Goal: Communication & Community: Connect with others

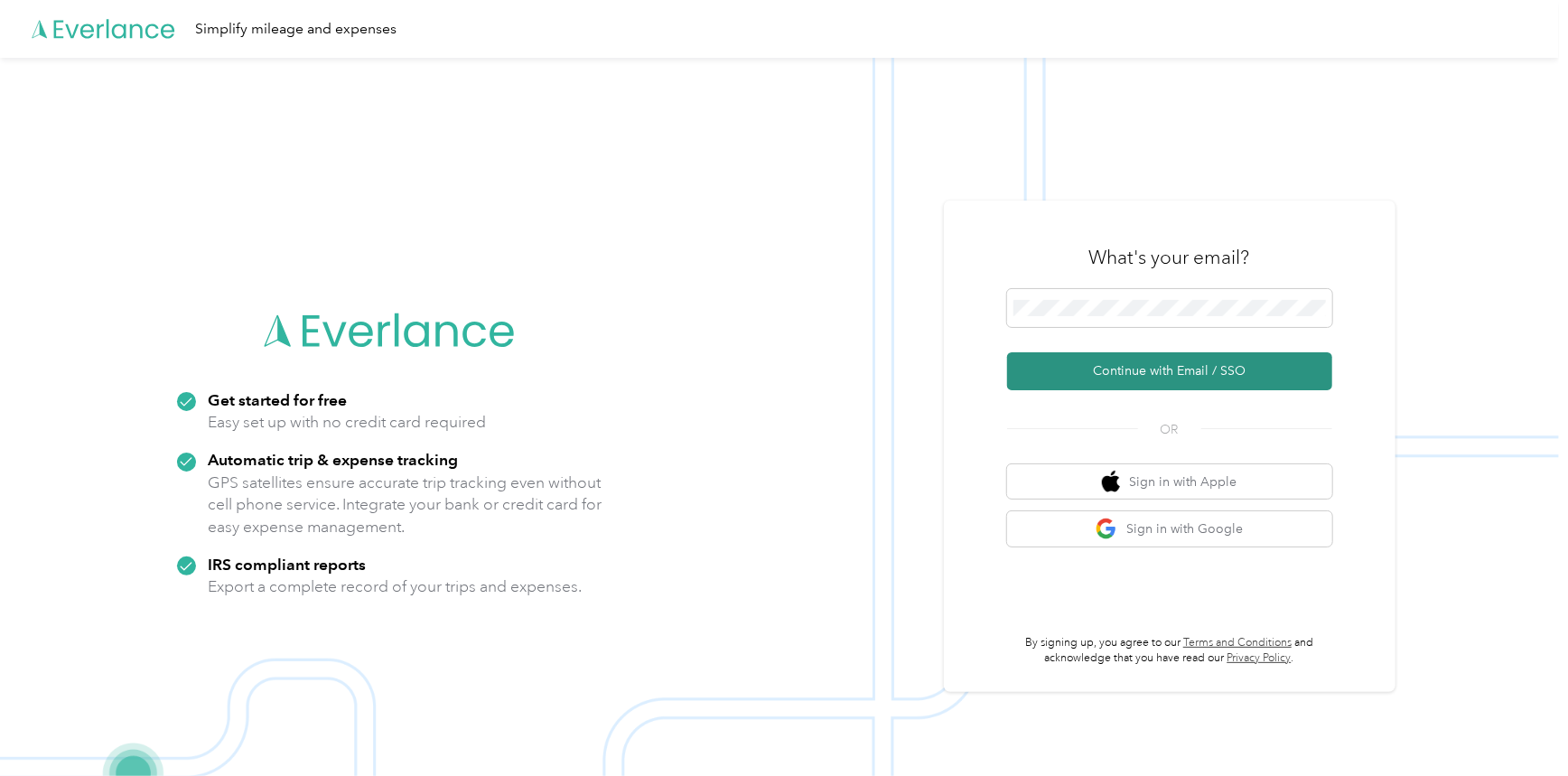
click at [1202, 374] on button "Continue with Email / SSO" at bounding box center [1169, 371] width 325 height 38
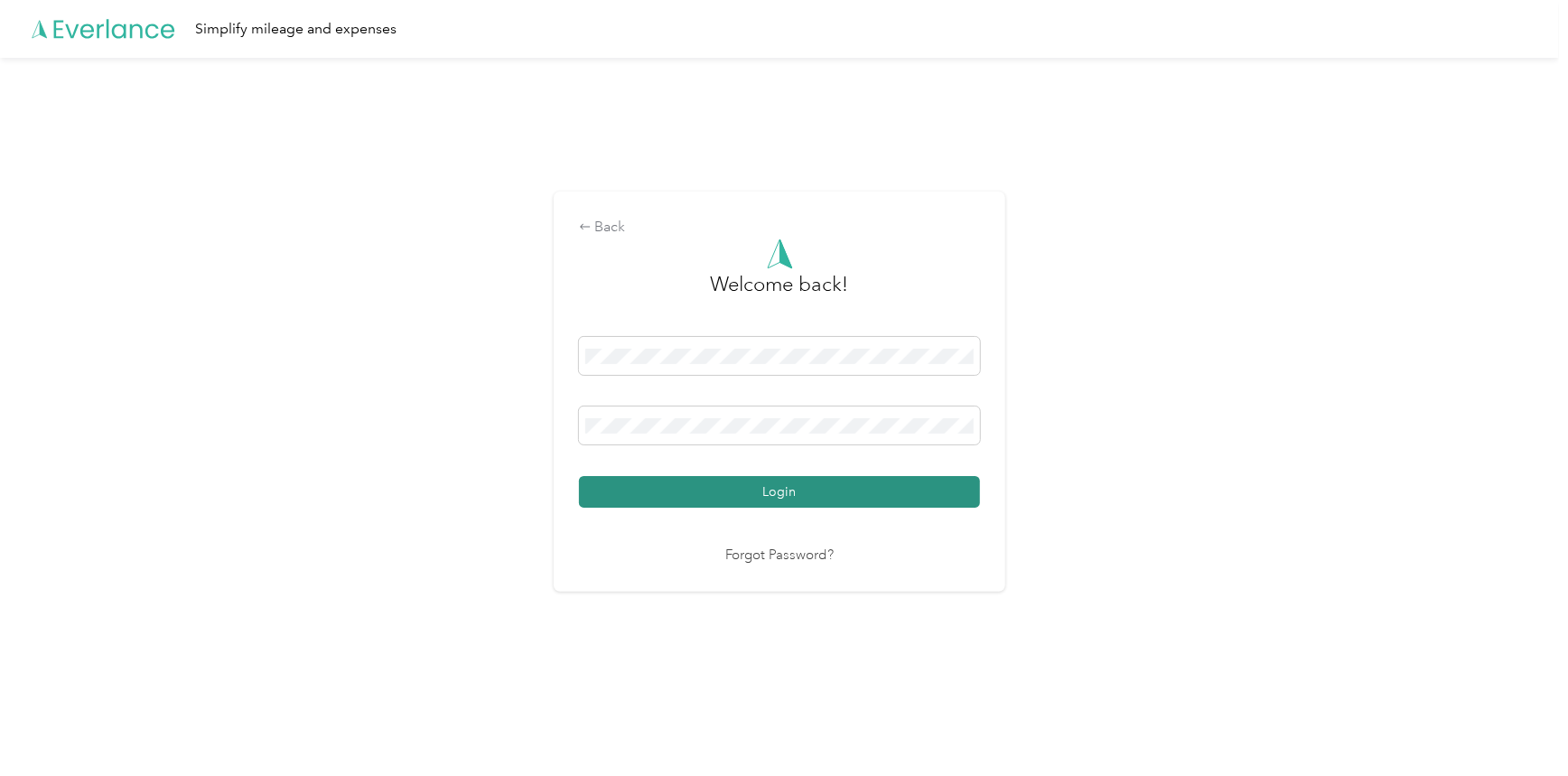
click at [773, 507] on button "Login" at bounding box center [779, 492] width 401 height 32
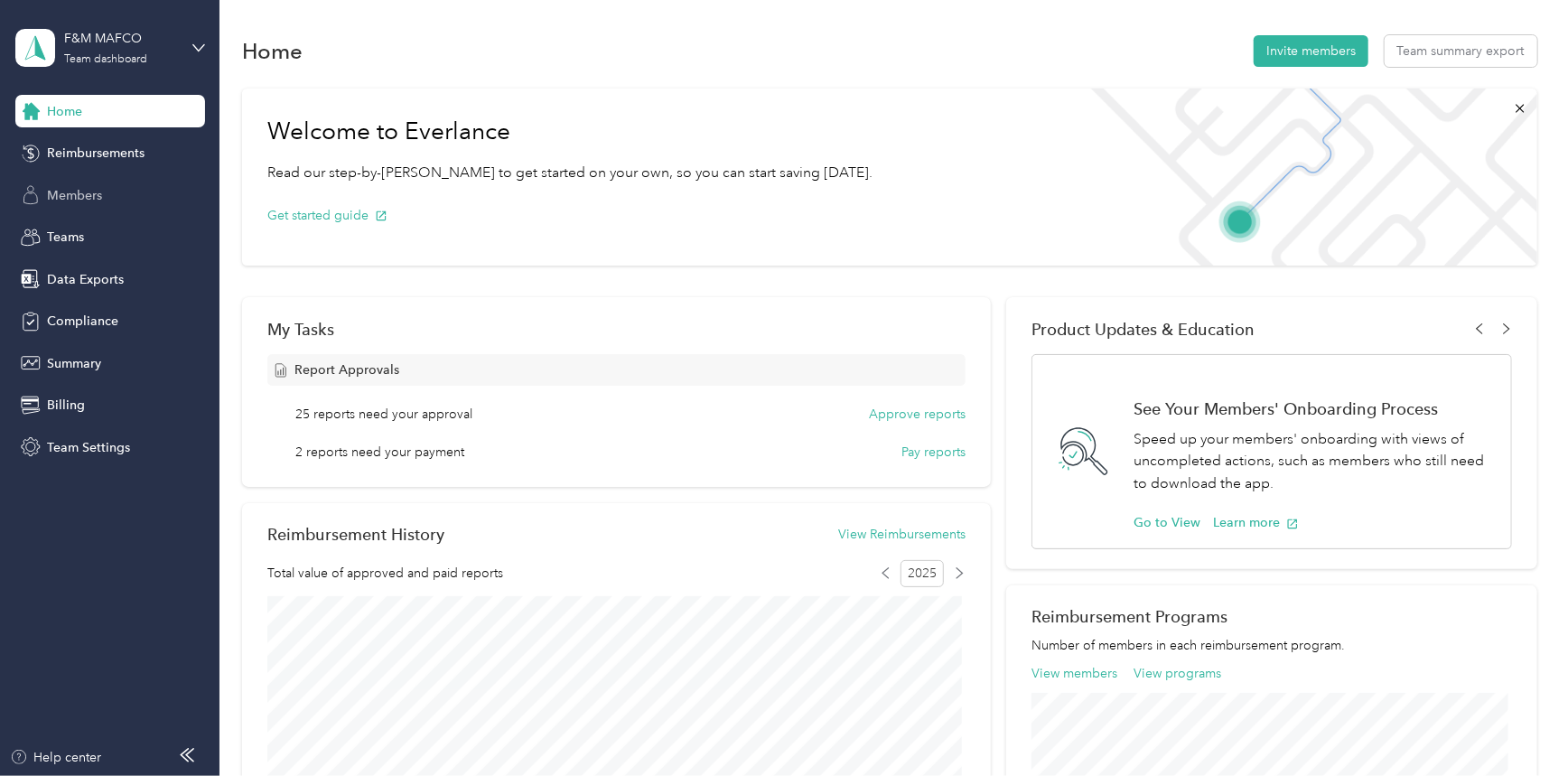
click at [99, 188] on span "Members" at bounding box center [74, 195] width 55 height 19
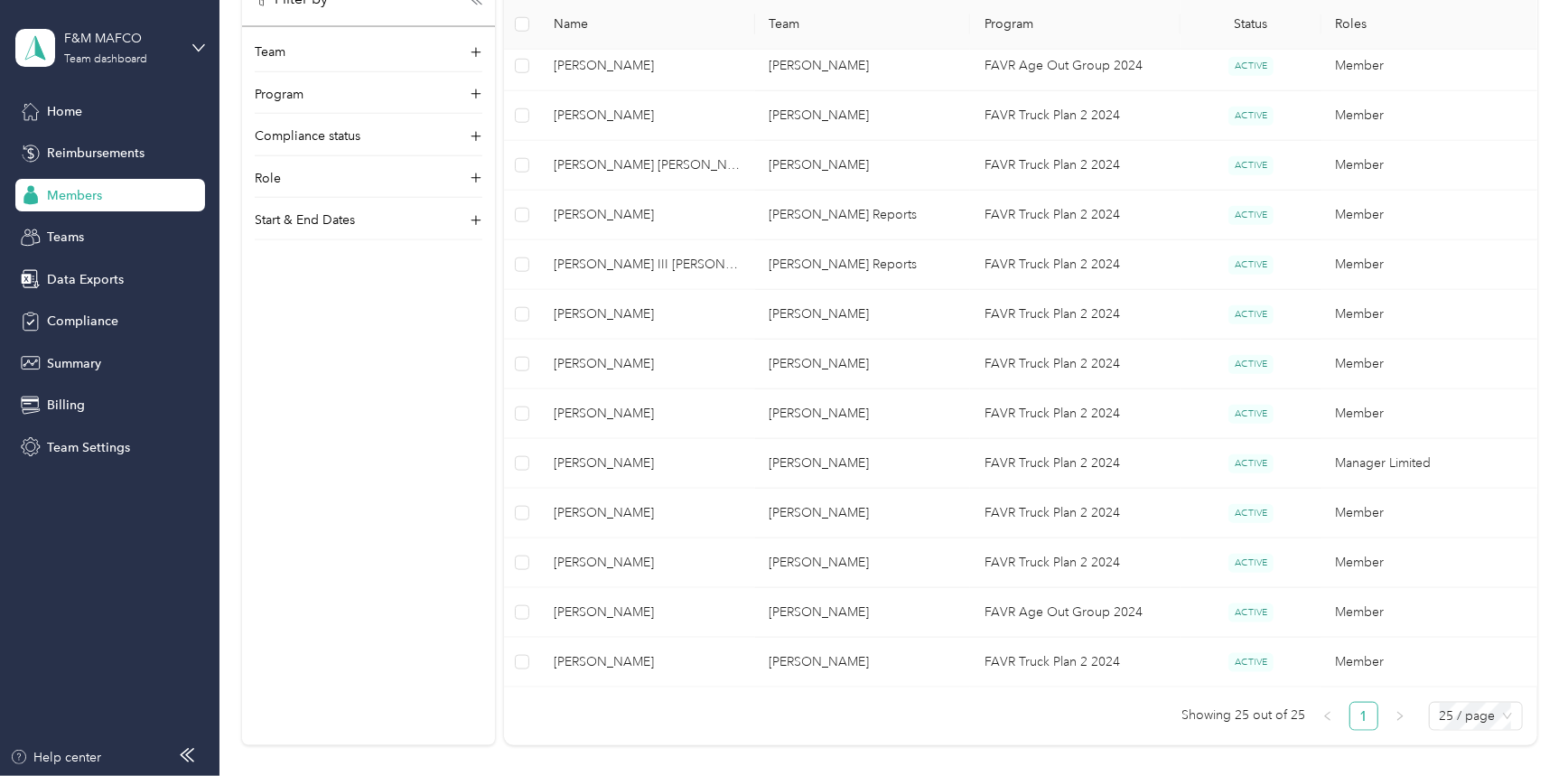
scroll to position [1055, 0]
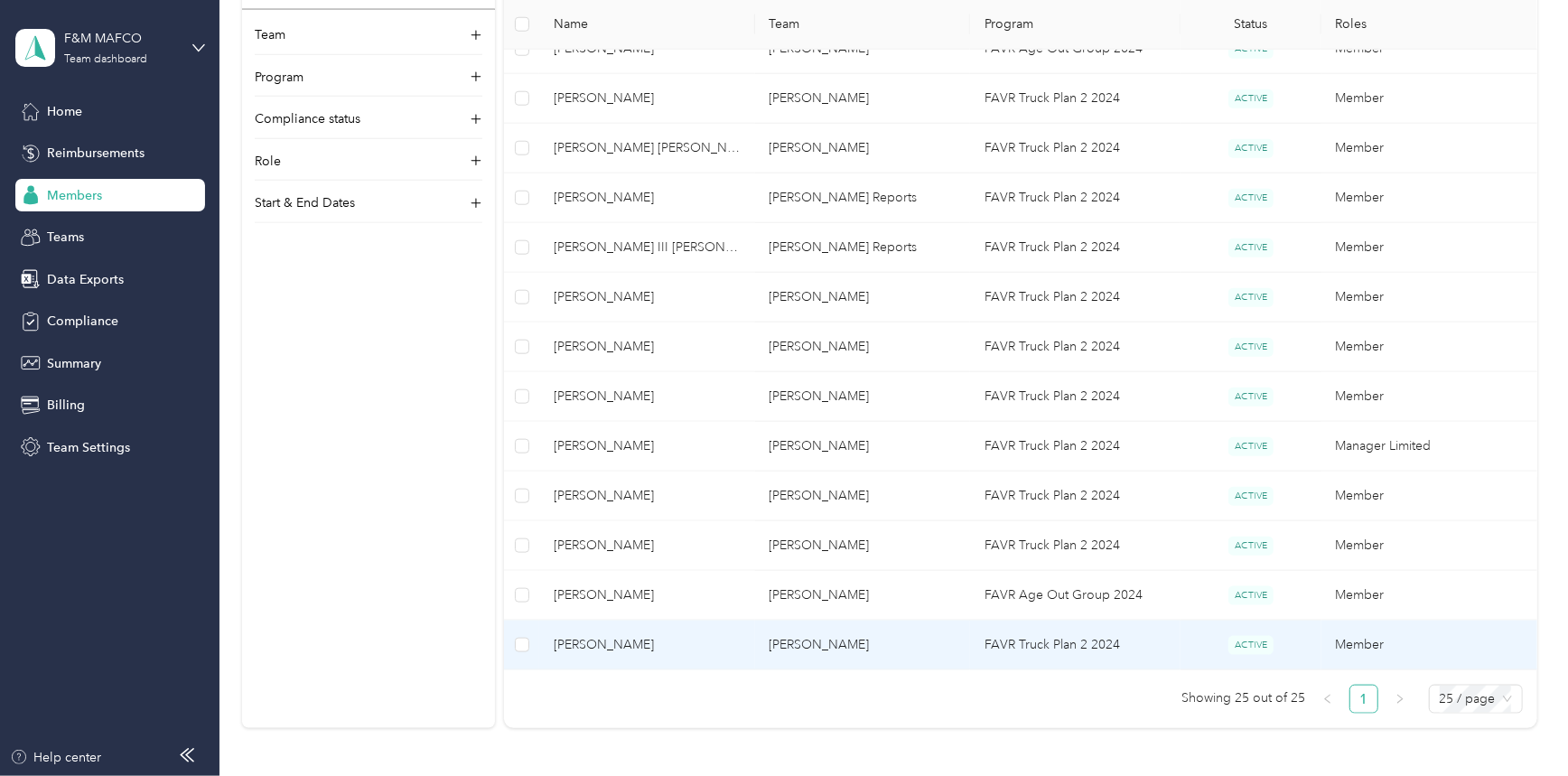
click at [582, 637] on span "[PERSON_NAME]" at bounding box center [647, 645] width 187 height 20
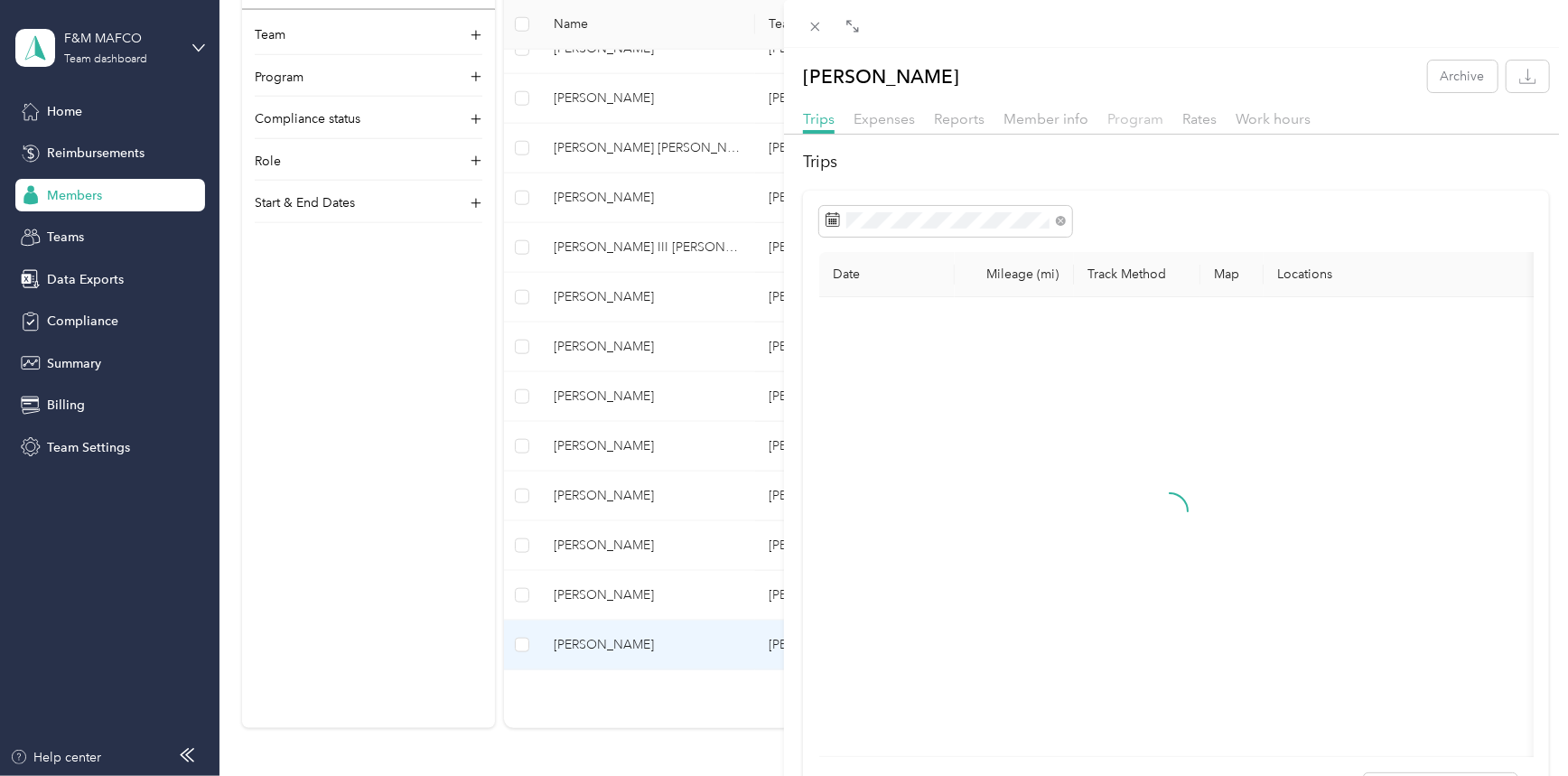
click at [1127, 119] on span "Program" at bounding box center [1135, 118] width 56 height 17
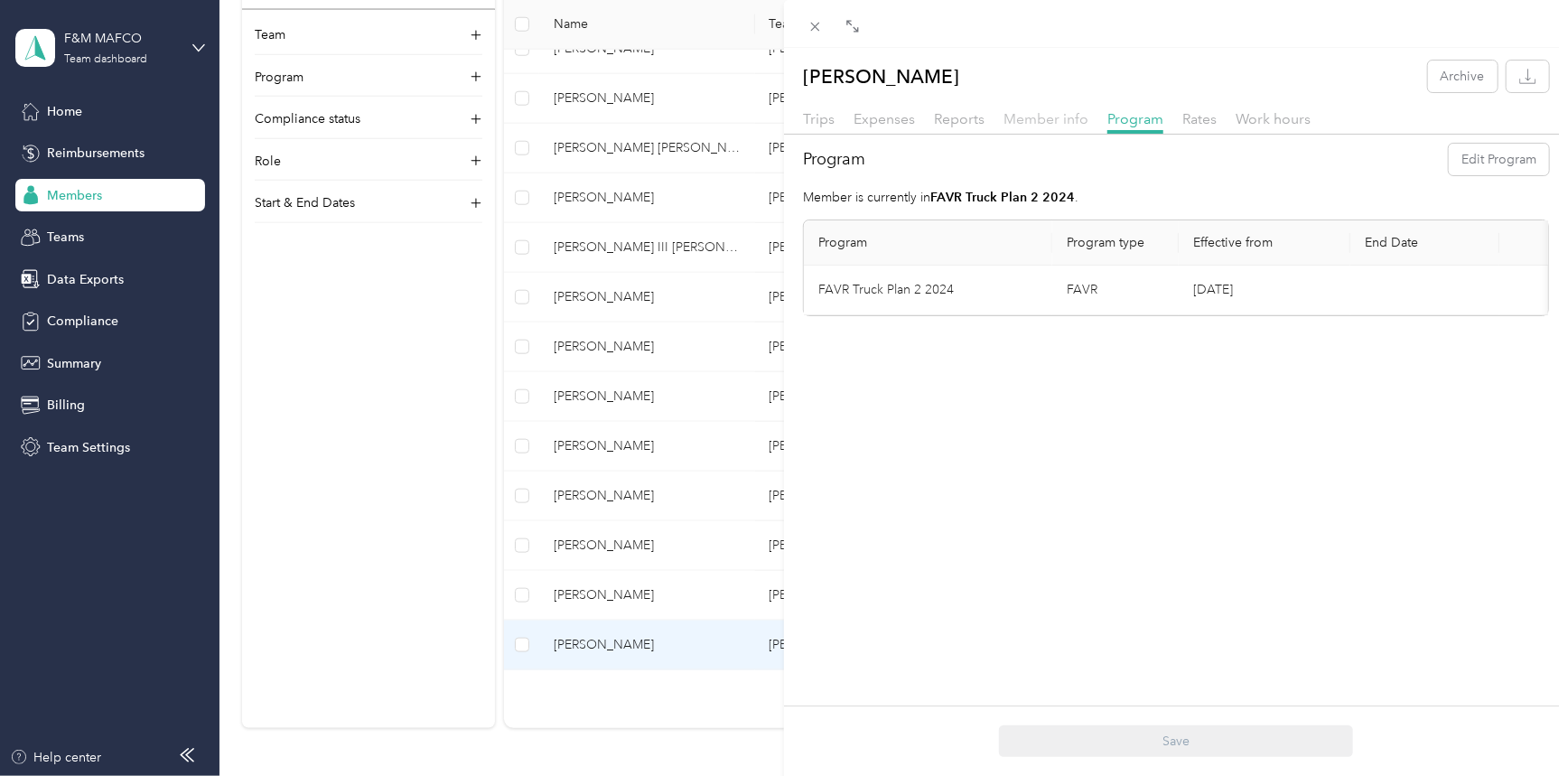
click at [1055, 117] on span "Member info" at bounding box center [1045, 118] width 85 height 17
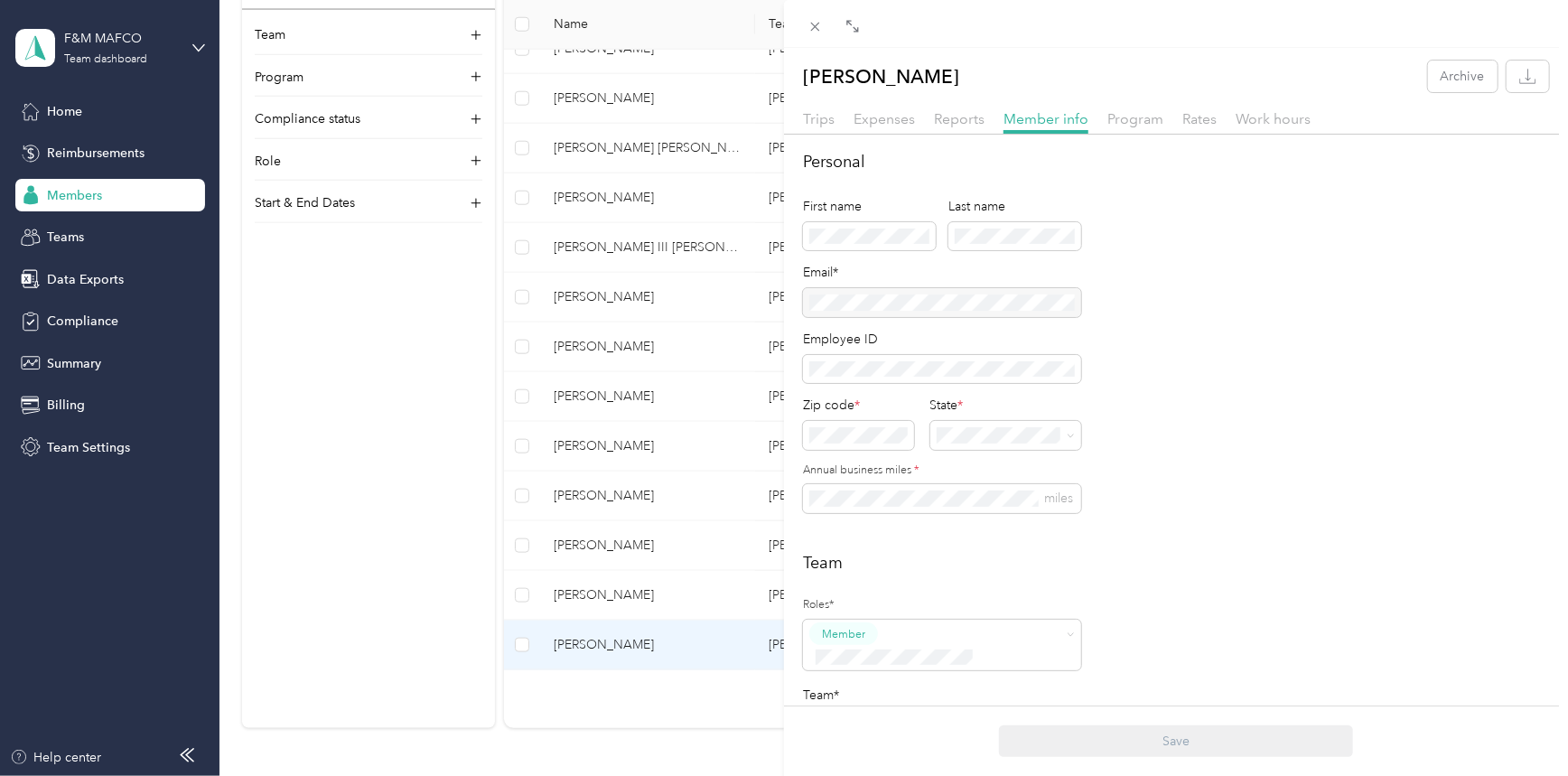
click at [70, 188] on div "[PERSON_NAME] Archive Trips Expenses Reports Member info Program Rates Work hou…" at bounding box center [784, 388] width 1568 height 776
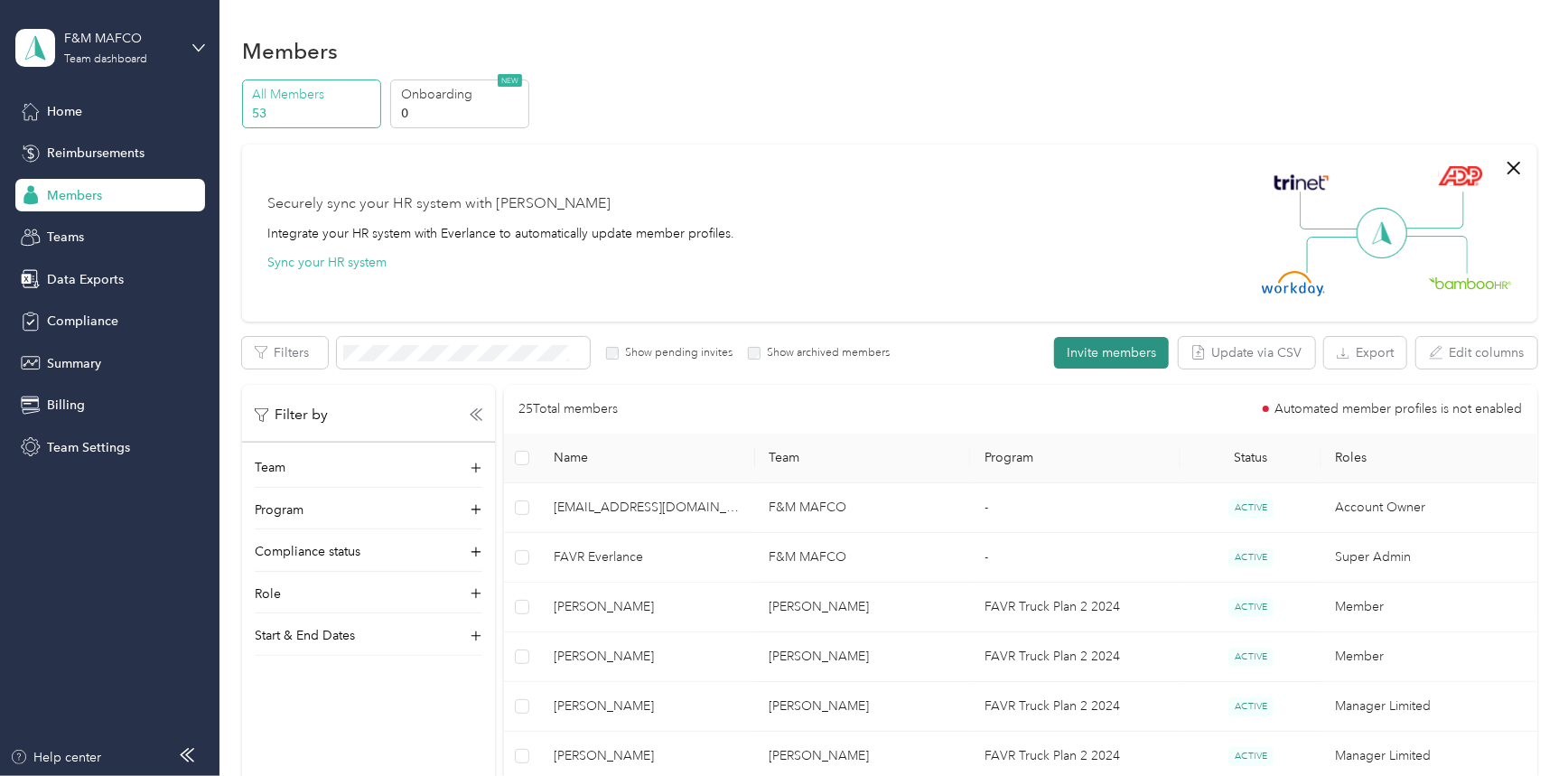
click at [1115, 348] on button "Invite members" at bounding box center [1111, 353] width 115 height 32
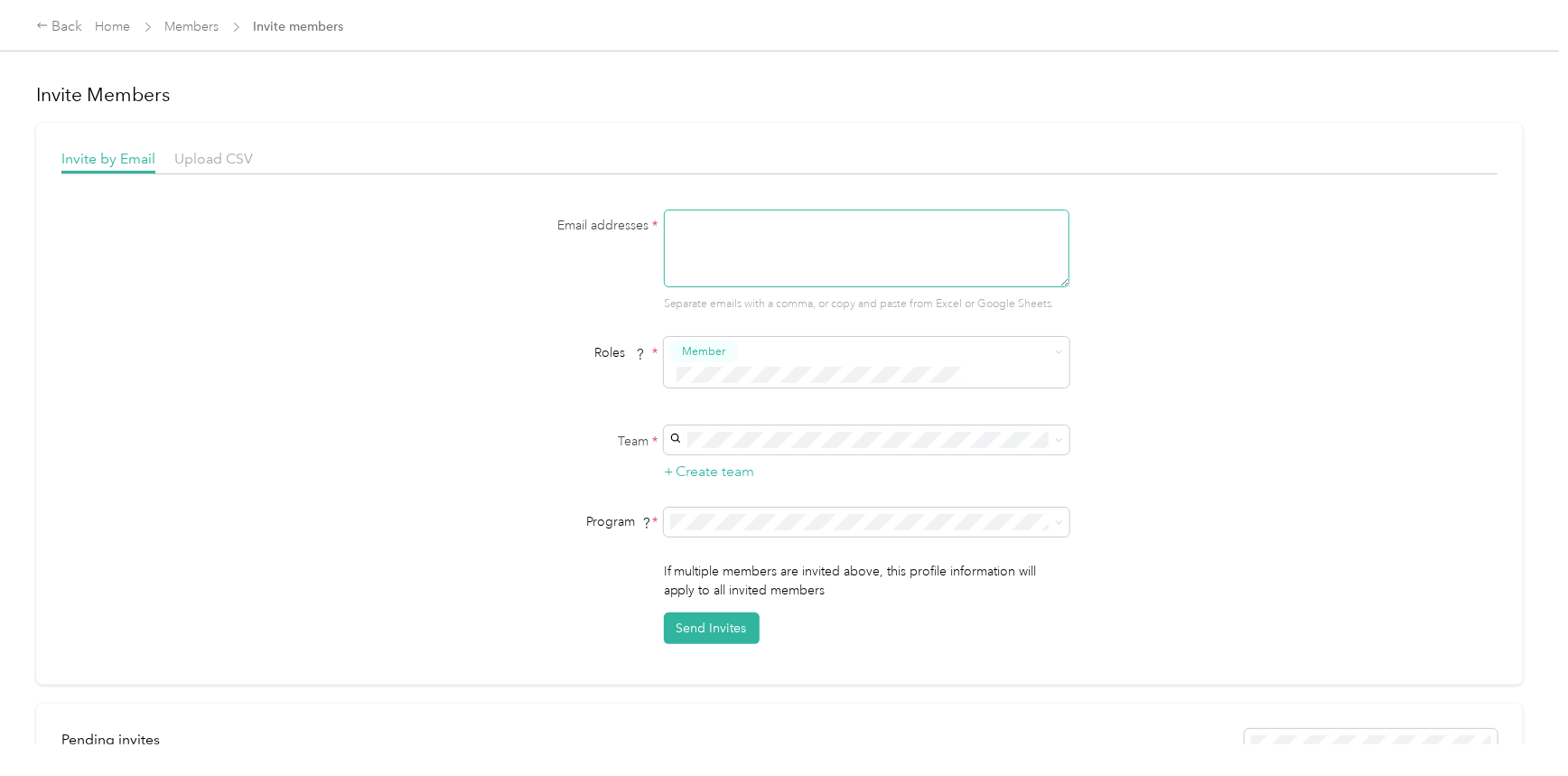
paste textarea "[EMAIL_ADDRESS][PERSON_NAME][DOMAIN_NAME]"
type textarea "[EMAIL_ADDRESS][PERSON_NAME][DOMAIN_NAME]"
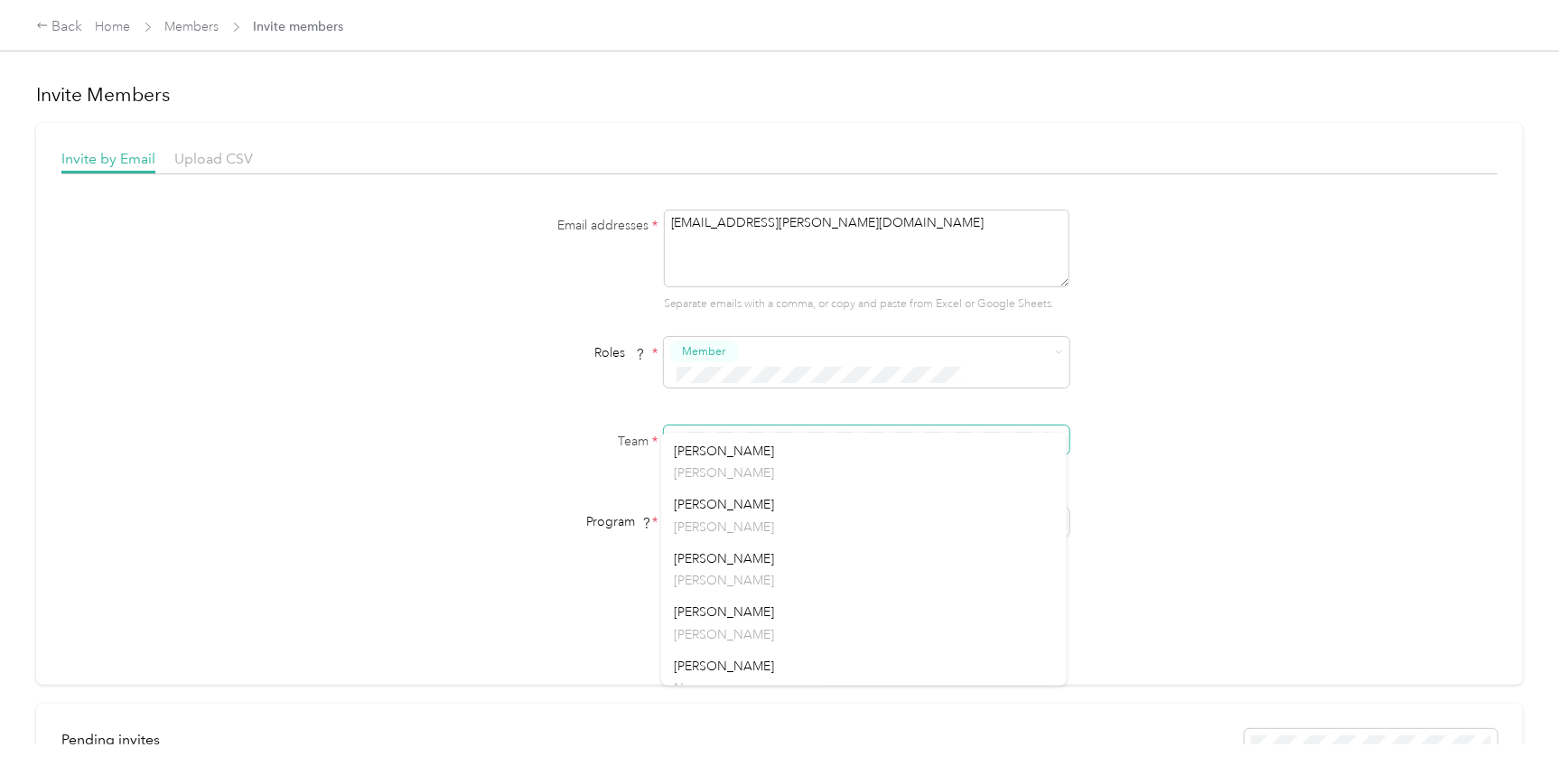
scroll to position [230, 0]
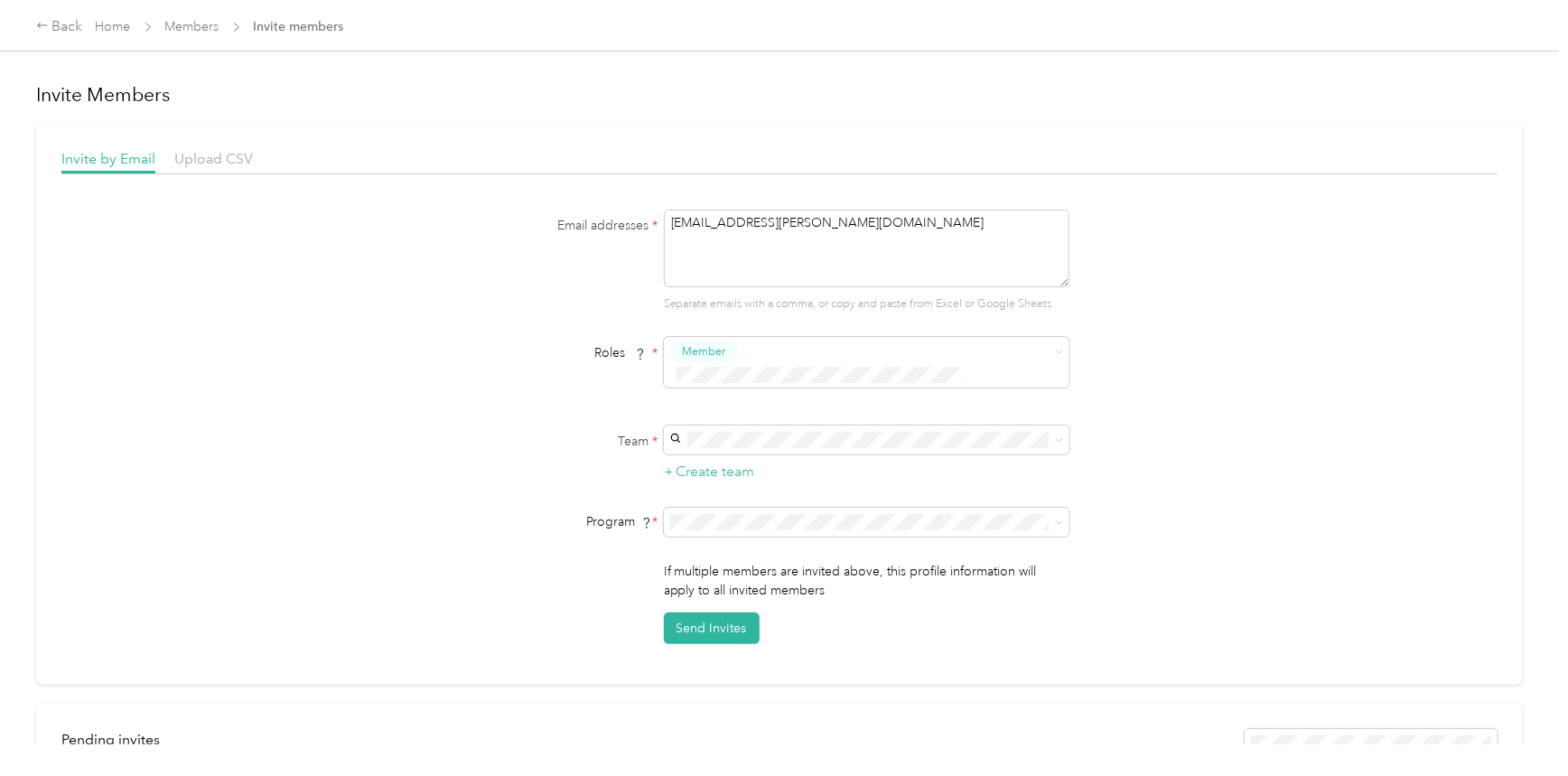
click at [725, 645] on span "[PERSON_NAME]" at bounding box center [724, 647] width 100 height 15
click at [1061, 507] on span at bounding box center [866, 521] width 405 height 29
click at [1057, 518] on icon at bounding box center [1059, 522] width 8 height 8
click at [722, 654] on span "FAVR 7 Year Group 2024 (FAVR)" at bounding box center [766, 651] width 185 height 15
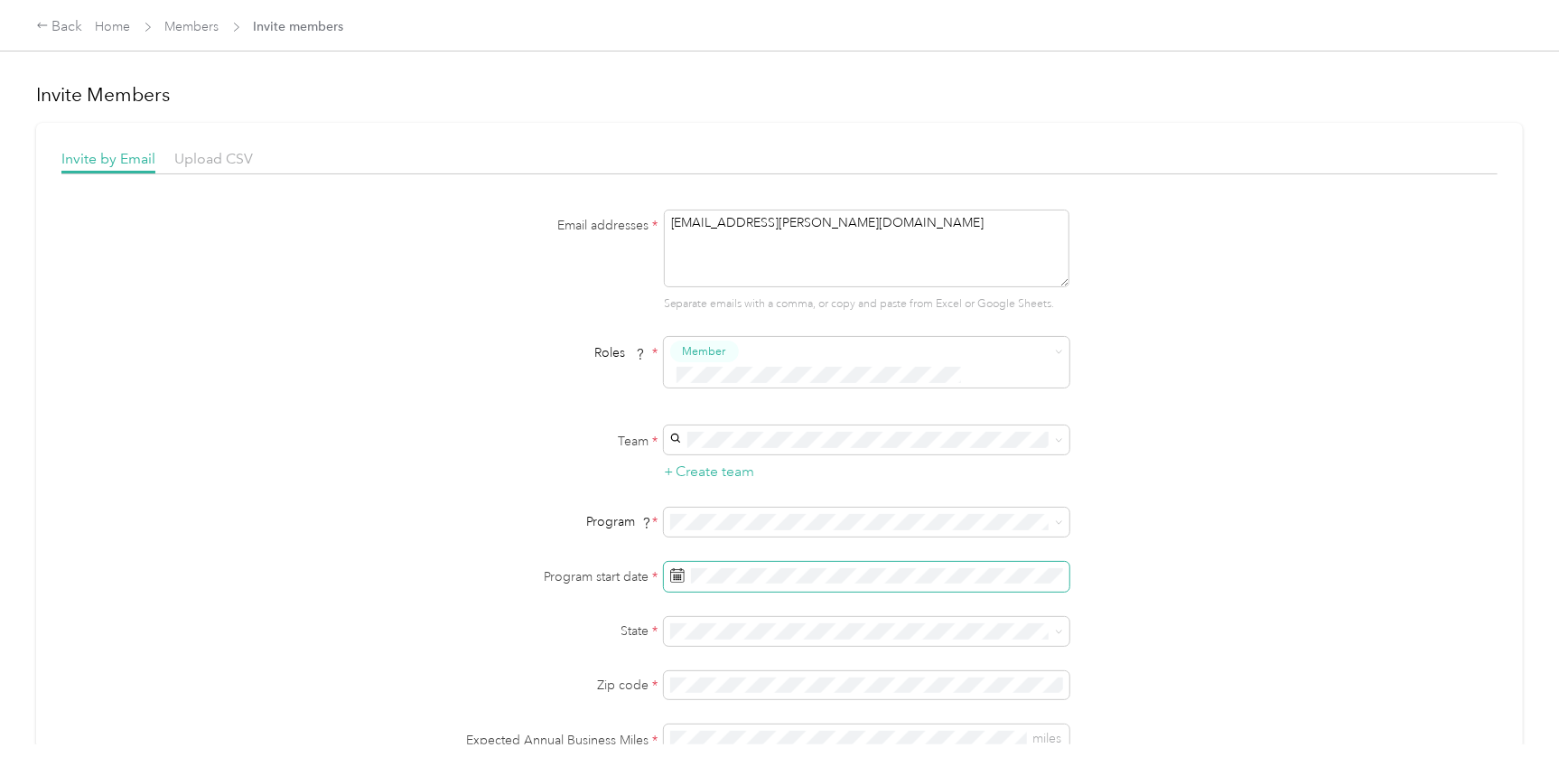
click at [675, 568] on icon at bounding box center [677, 575] width 14 height 14
click at [722, 370] on div "1" at bounding box center [728, 369] width 23 height 23
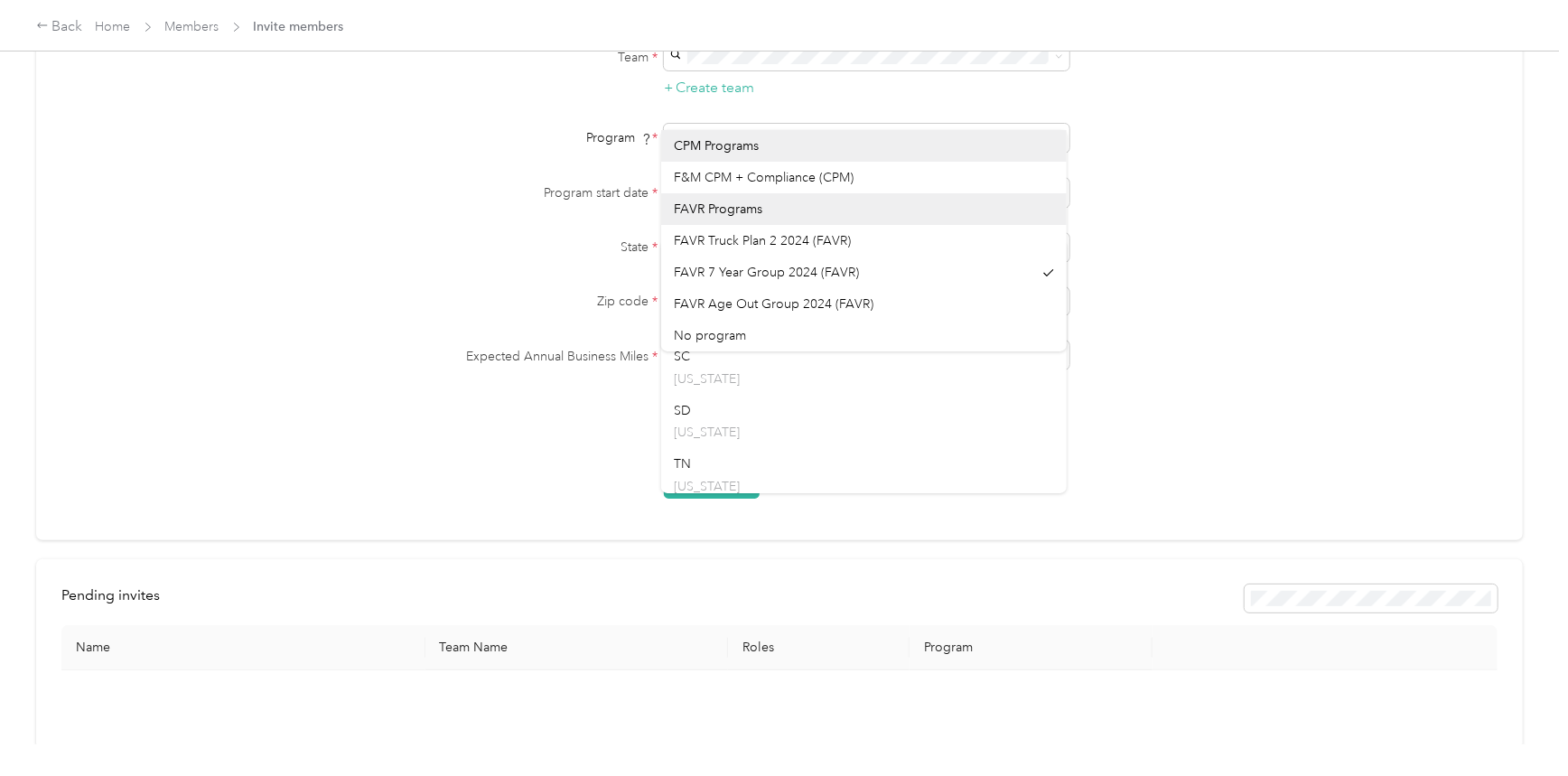
scroll to position [2164, 0]
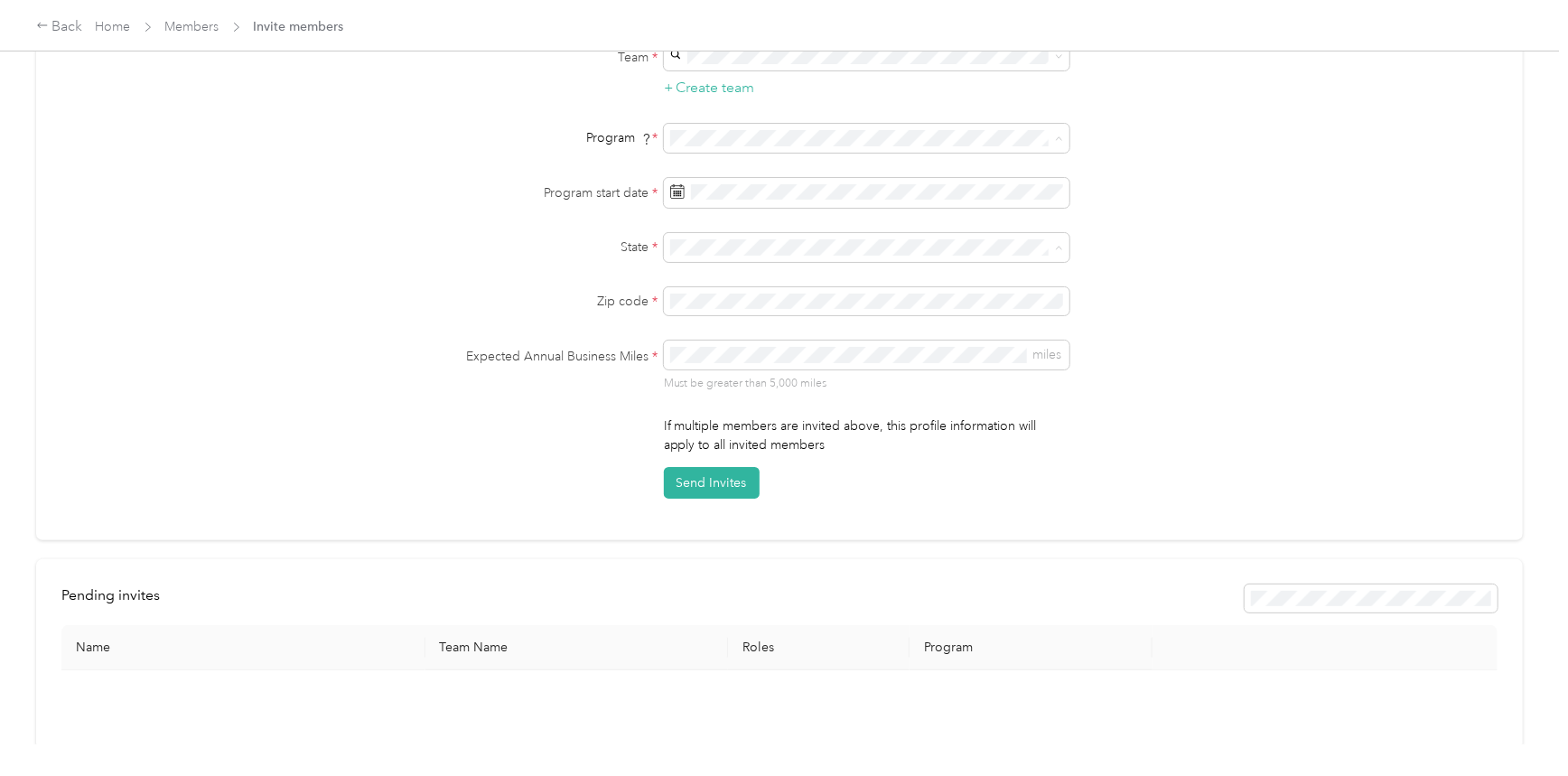
click at [693, 453] on div "[GEOGRAPHIC_DATA] [US_STATE]" at bounding box center [864, 467] width 380 height 42
click at [656, 340] on div "Expected Annual Business Miles * miles Must be greater than 5,000 miles" at bounding box center [779, 365] width 695 height 51
click at [704, 467] on button "Send Invites" at bounding box center [712, 483] width 96 height 32
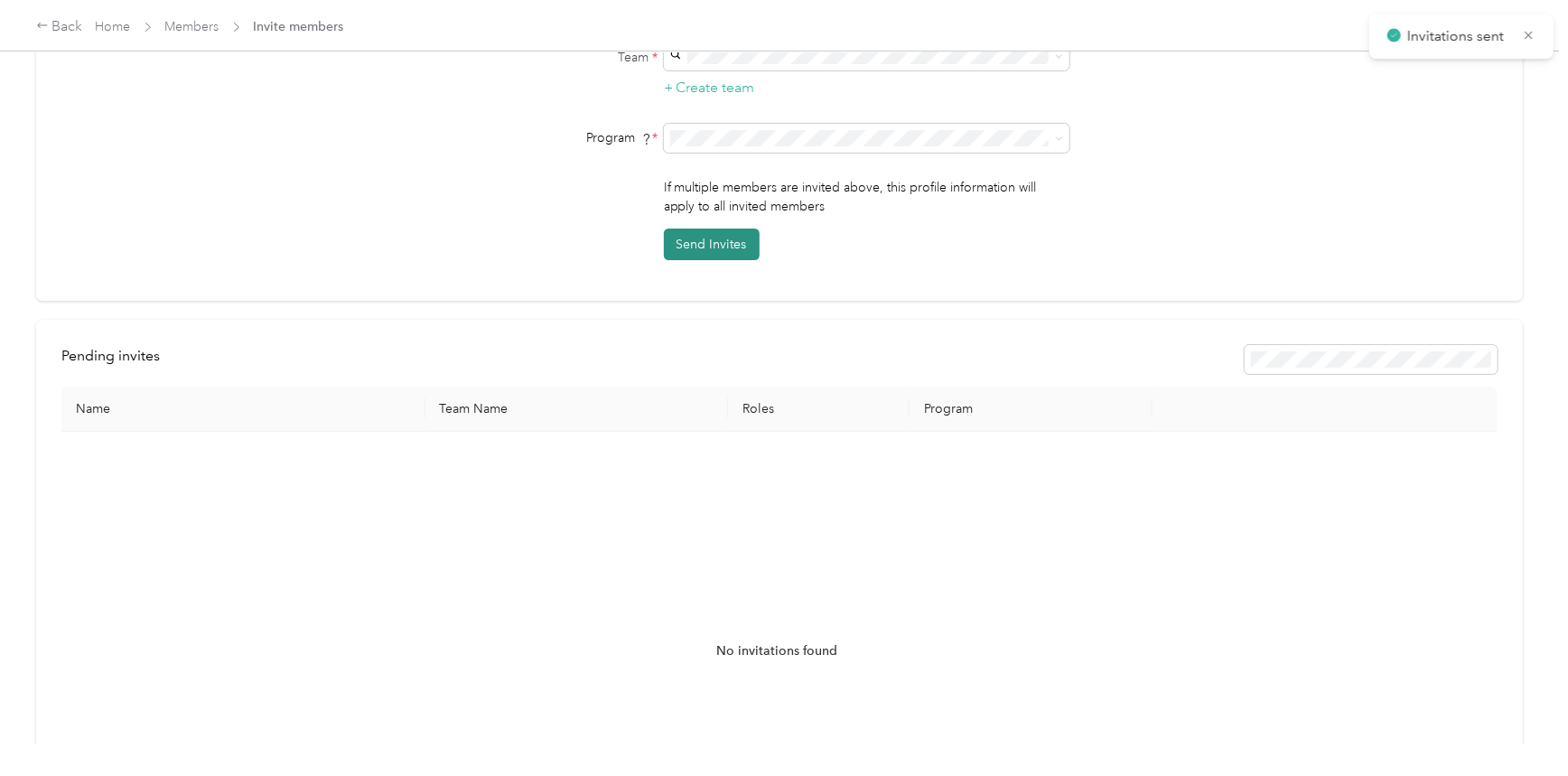
scroll to position [267, 0]
